Goal: Transaction & Acquisition: Obtain resource

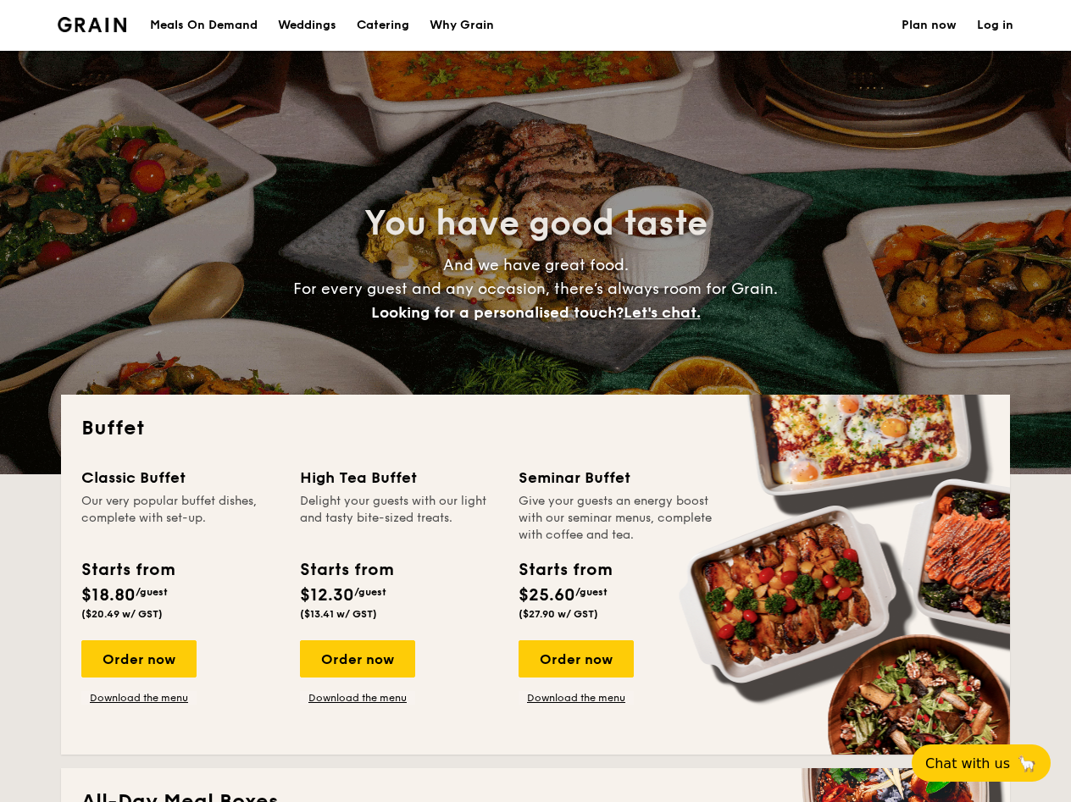
select select
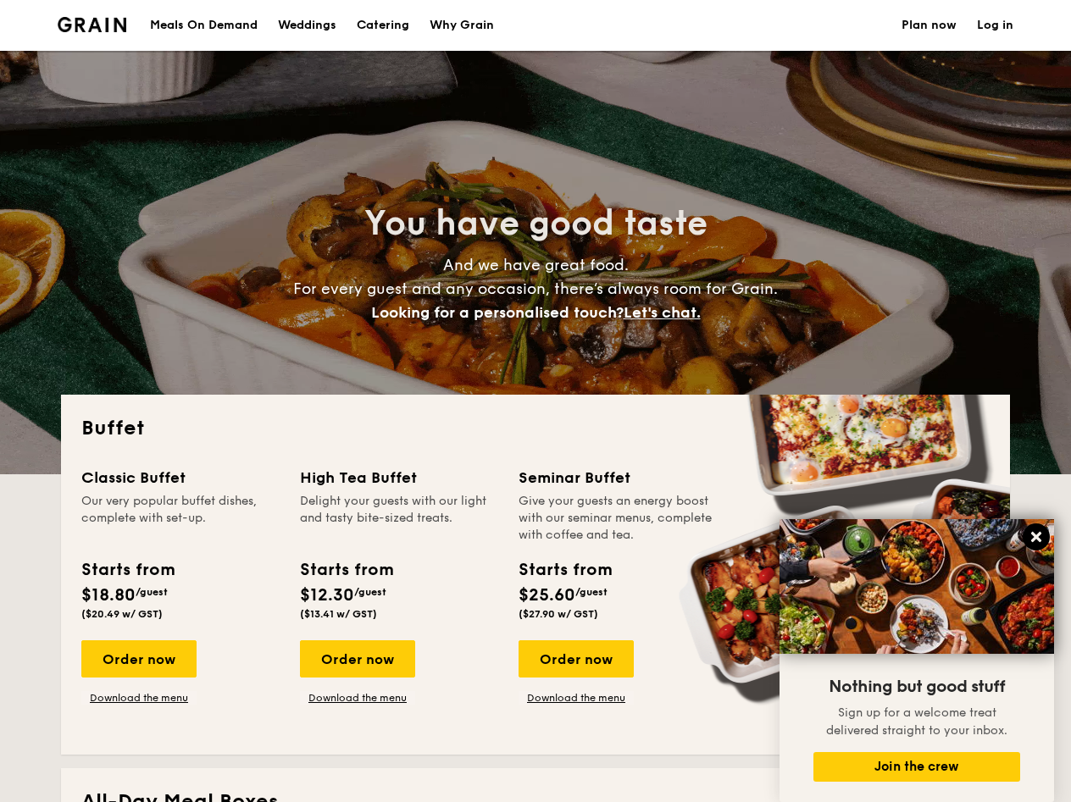
click at [1043, 534] on icon at bounding box center [1035, 536] width 15 height 15
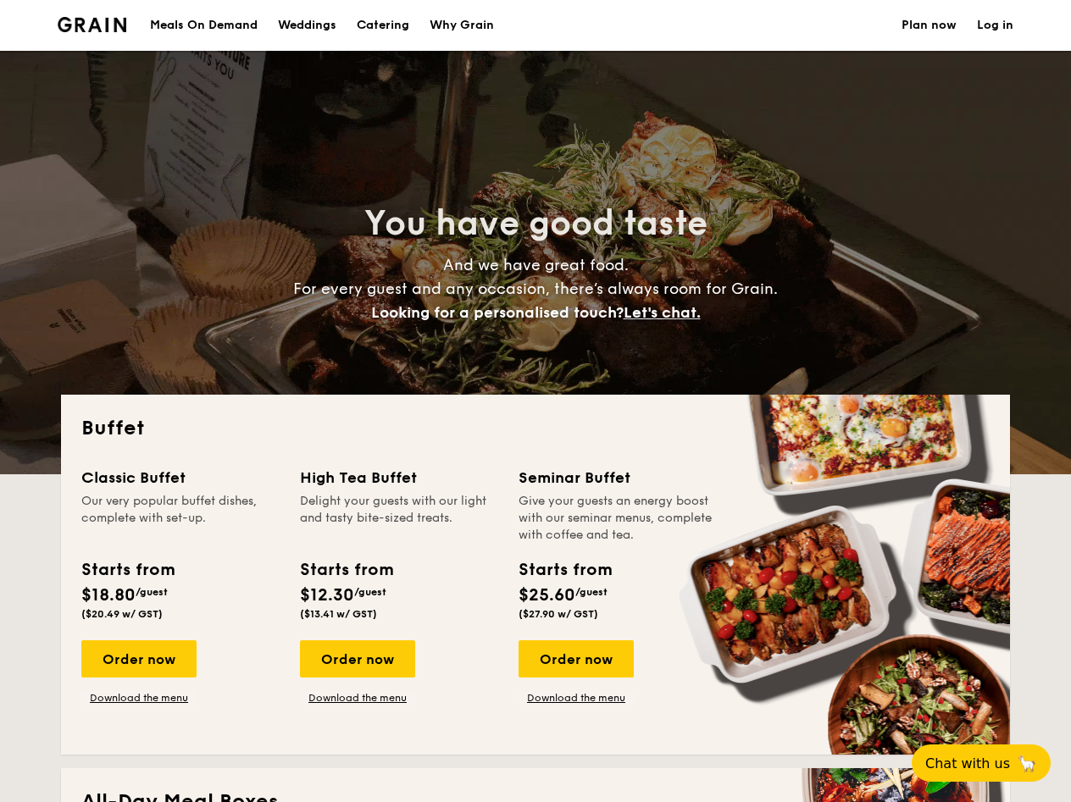
click at [453, 734] on div "Classic Buffet Our very popular buffet dishes, complete with set-up. Starts fro…" at bounding box center [535, 600] width 908 height 269
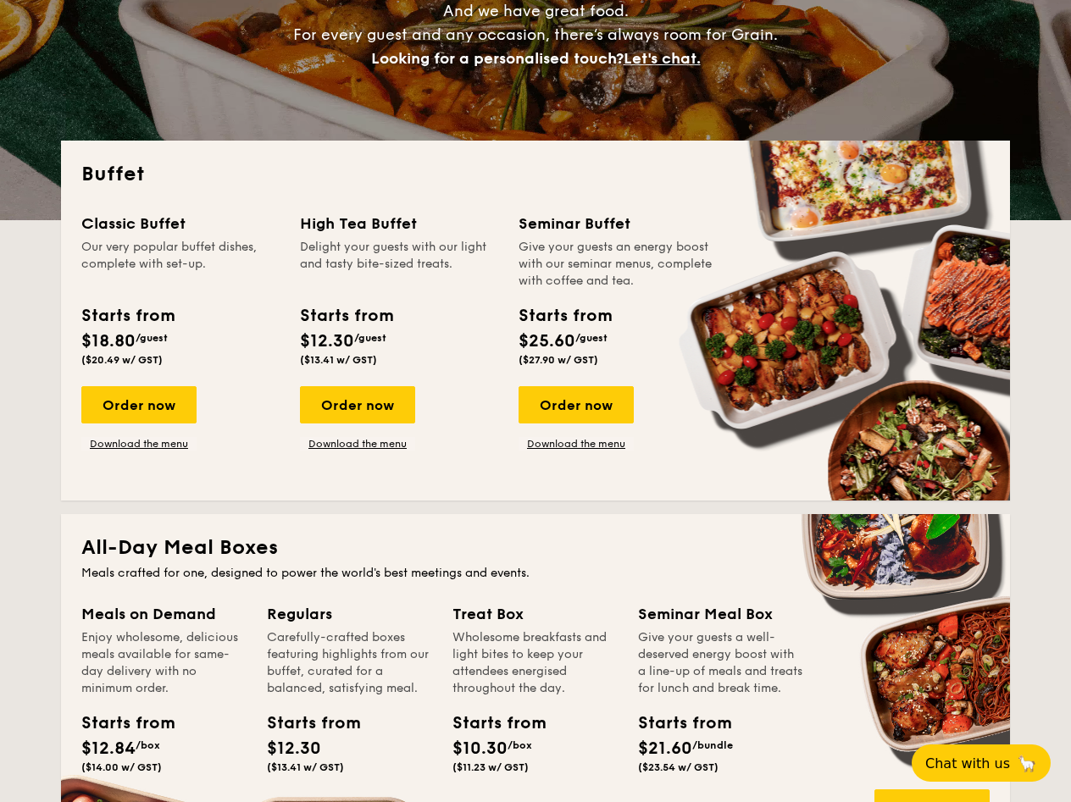
scroll to position [678, 0]
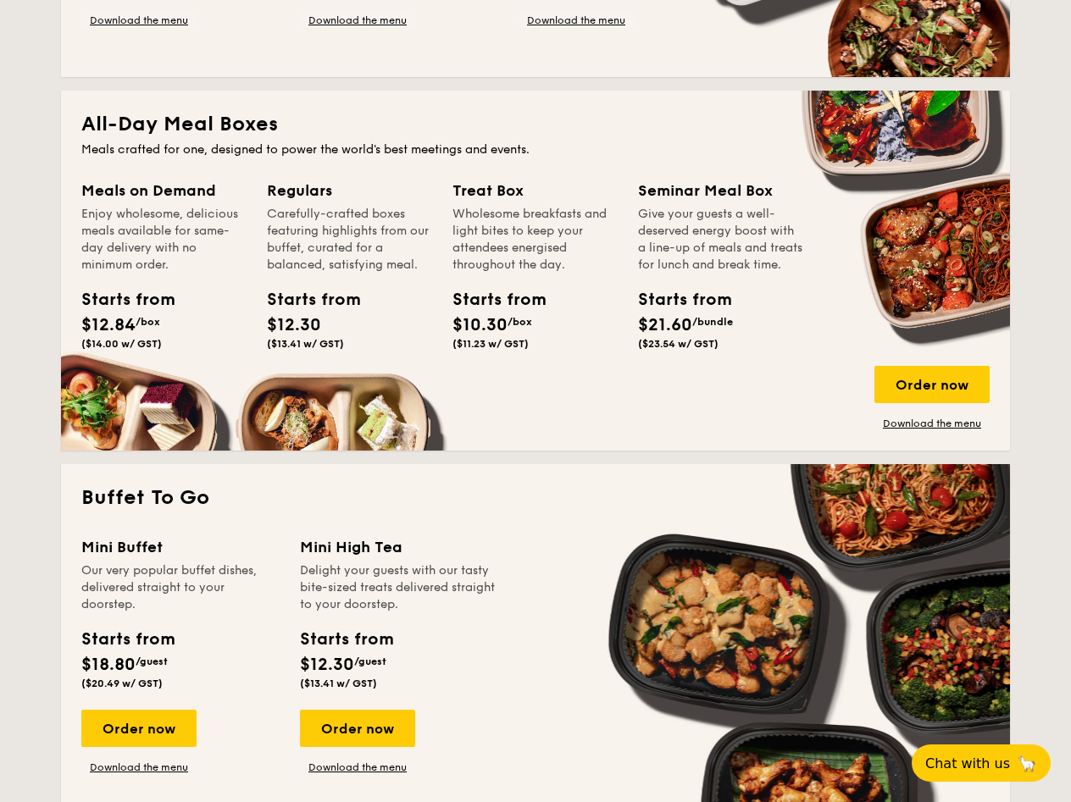
click at [133, 397] on div "Meals on Demand Enjoy wholesome, delicious meals available for same-day deliver…" at bounding box center [535, 305] width 908 height 252
click at [136, 324] on span "$12.84" at bounding box center [108, 325] width 54 height 20
click at [967, 424] on link "Download the menu" at bounding box center [931, 424] width 115 height 14
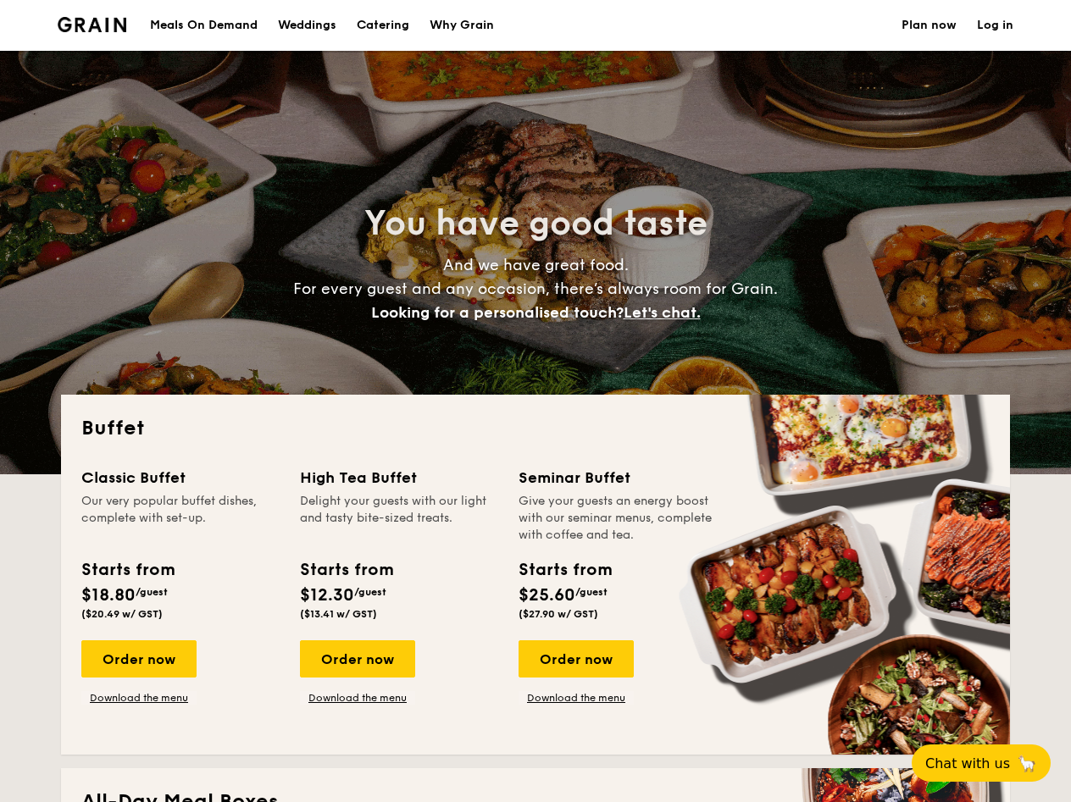
select select
